Goal: Task Accomplishment & Management: Use online tool/utility

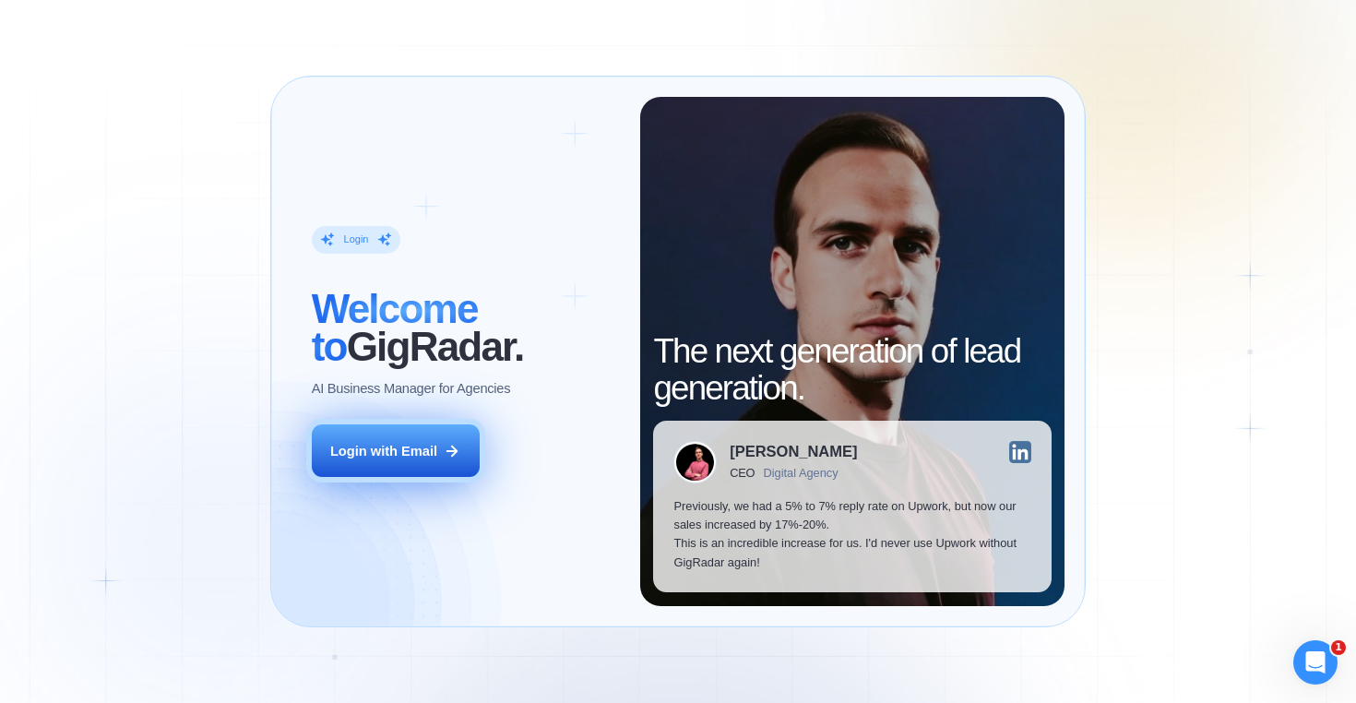
click at [393, 468] on button "Login with Email" at bounding box center [396, 450] width 168 height 53
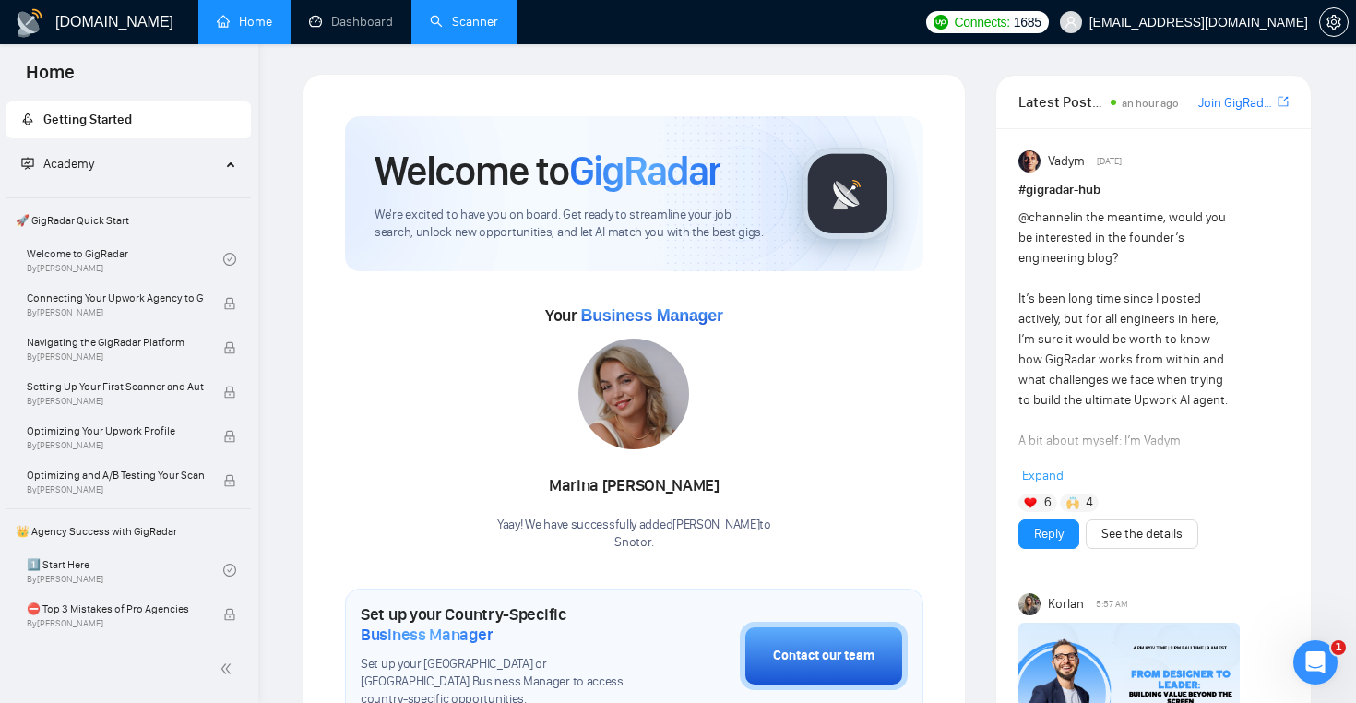
click at [480, 30] on link "Scanner" at bounding box center [464, 22] width 68 height 16
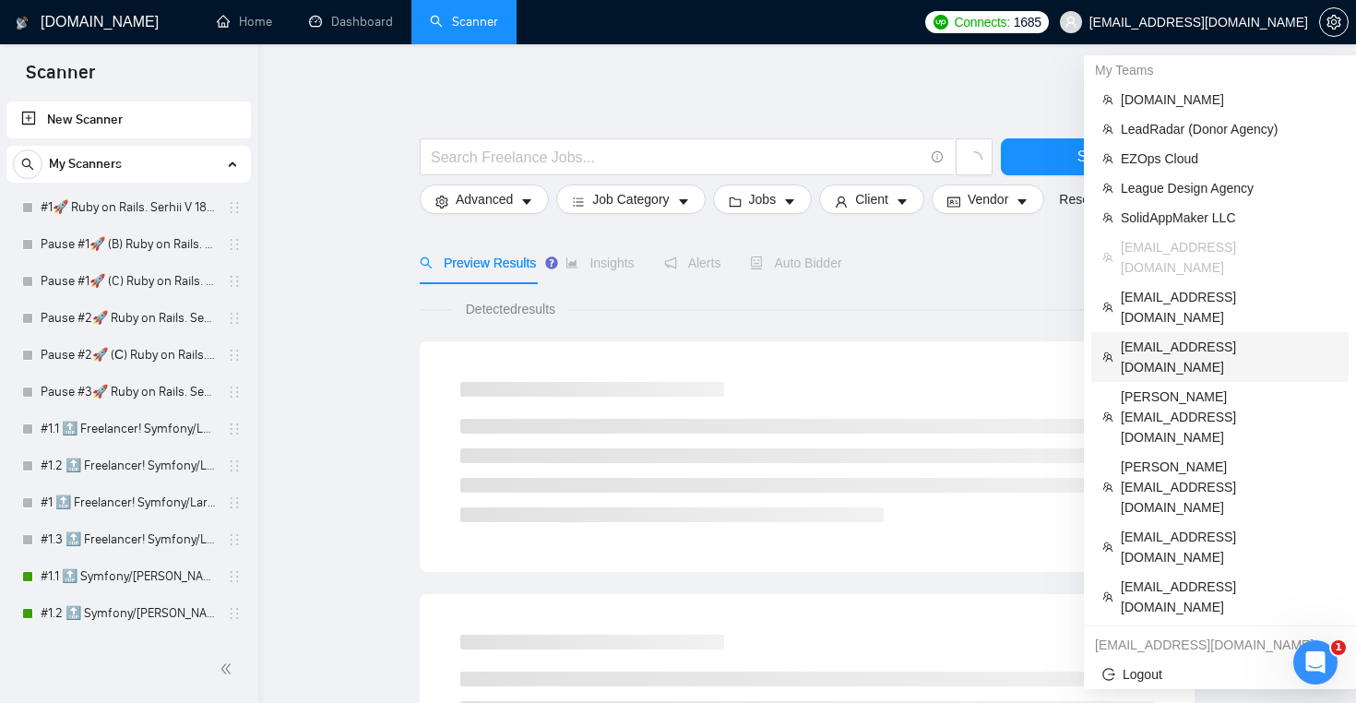
click at [1166, 337] on span "[EMAIL_ADDRESS][DOMAIN_NAME]" at bounding box center [1229, 357] width 217 height 41
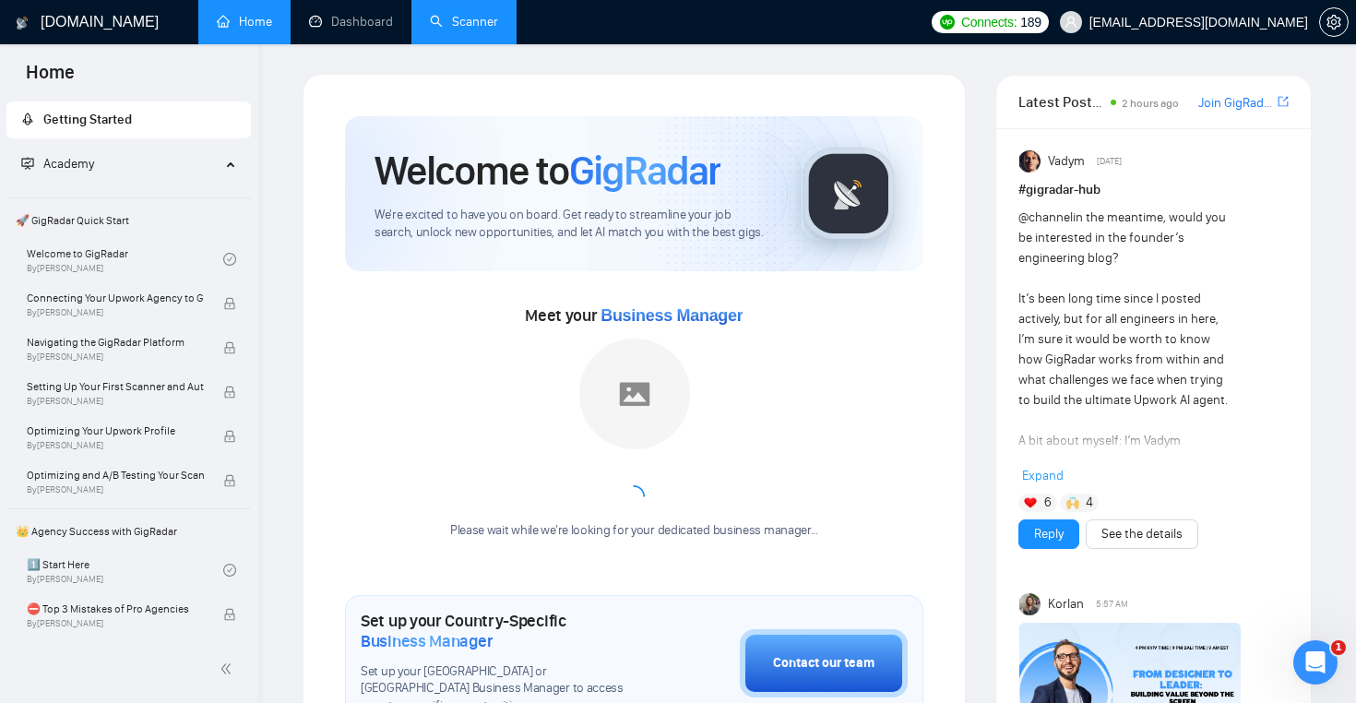
click at [493, 30] on link "Scanner" at bounding box center [464, 22] width 68 height 16
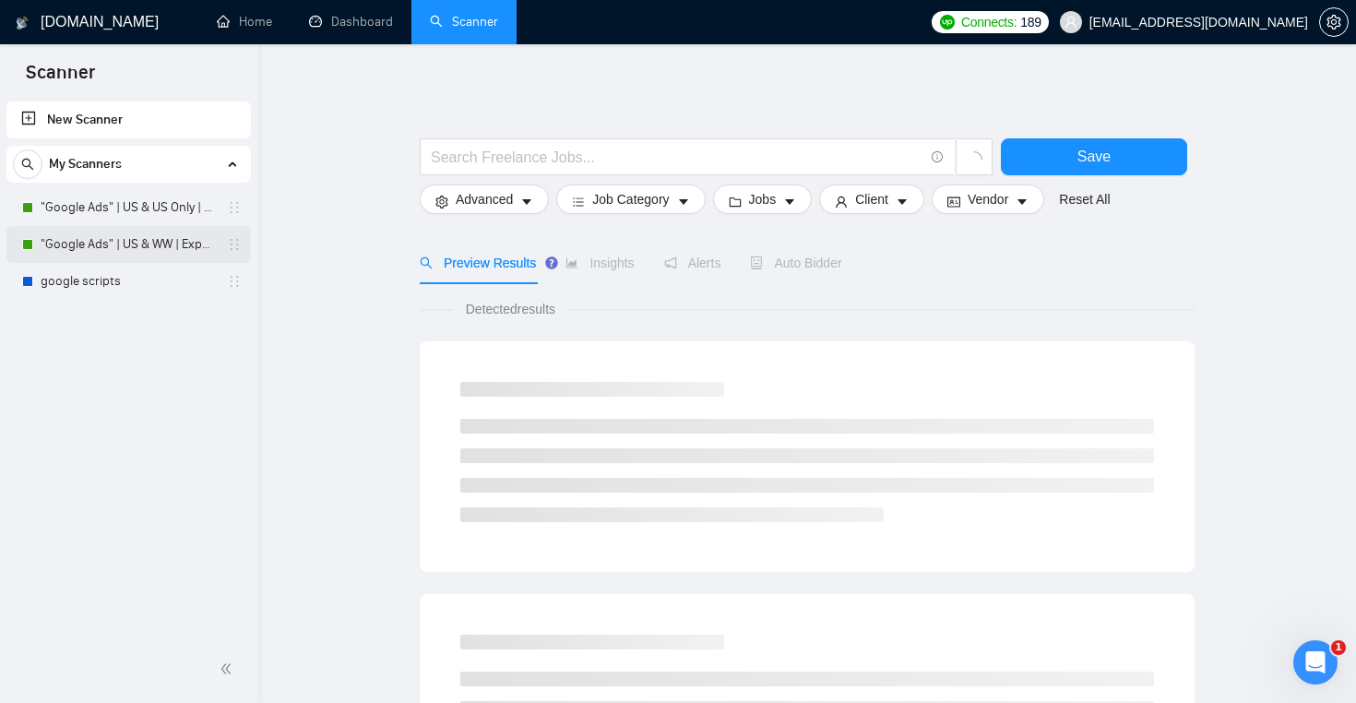
click at [160, 242] on link ""Google Ads" | US & WW | Expert" at bounding box center [128, 244] width 175 height 37
